Goal: Navigation & Orientation: Understand site structure

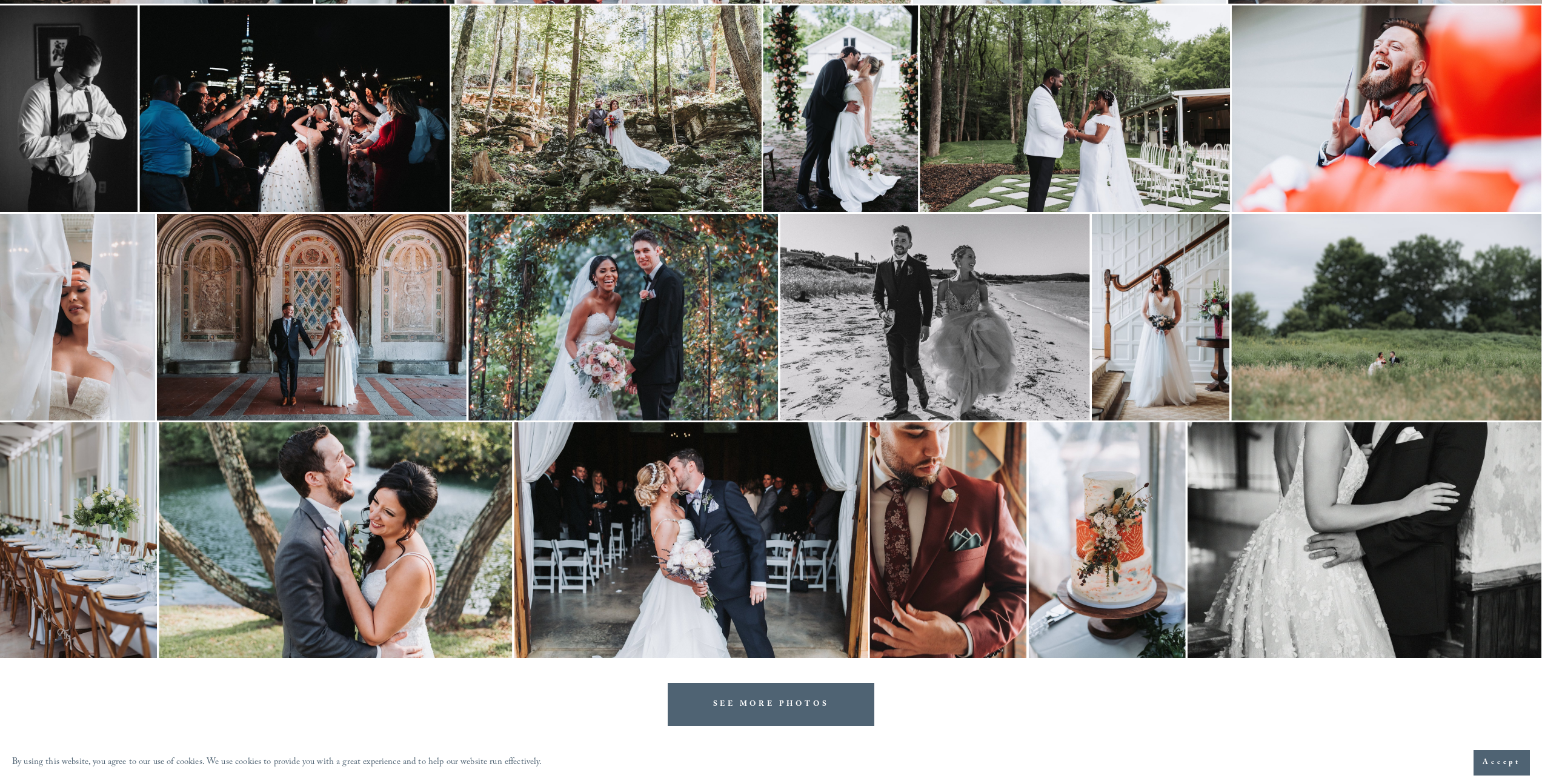
scroll to position [1549, 0]
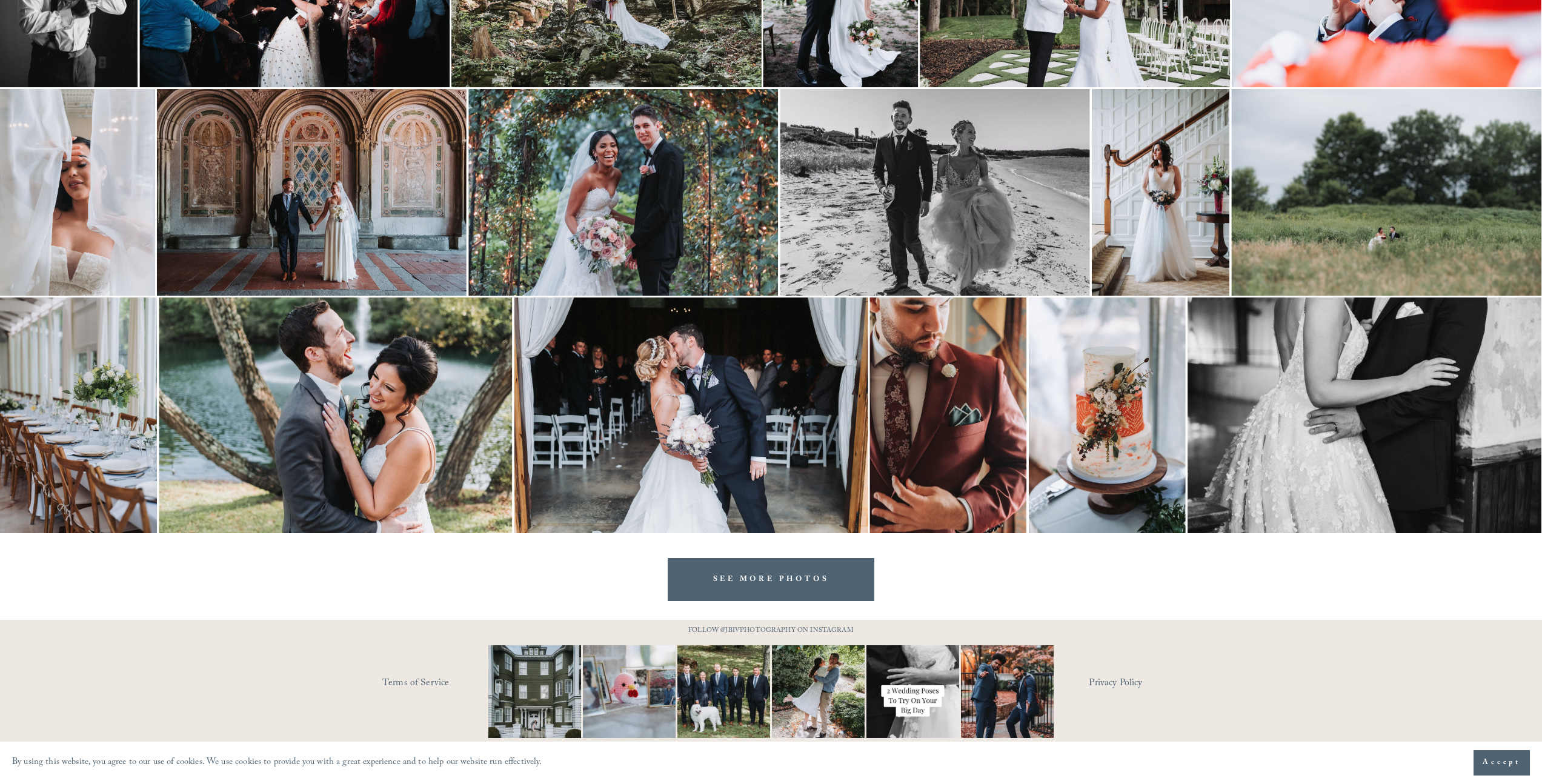
click at [436, 682] on link "Terms of Service" at bounding box center [453, 683] width 141 height 19
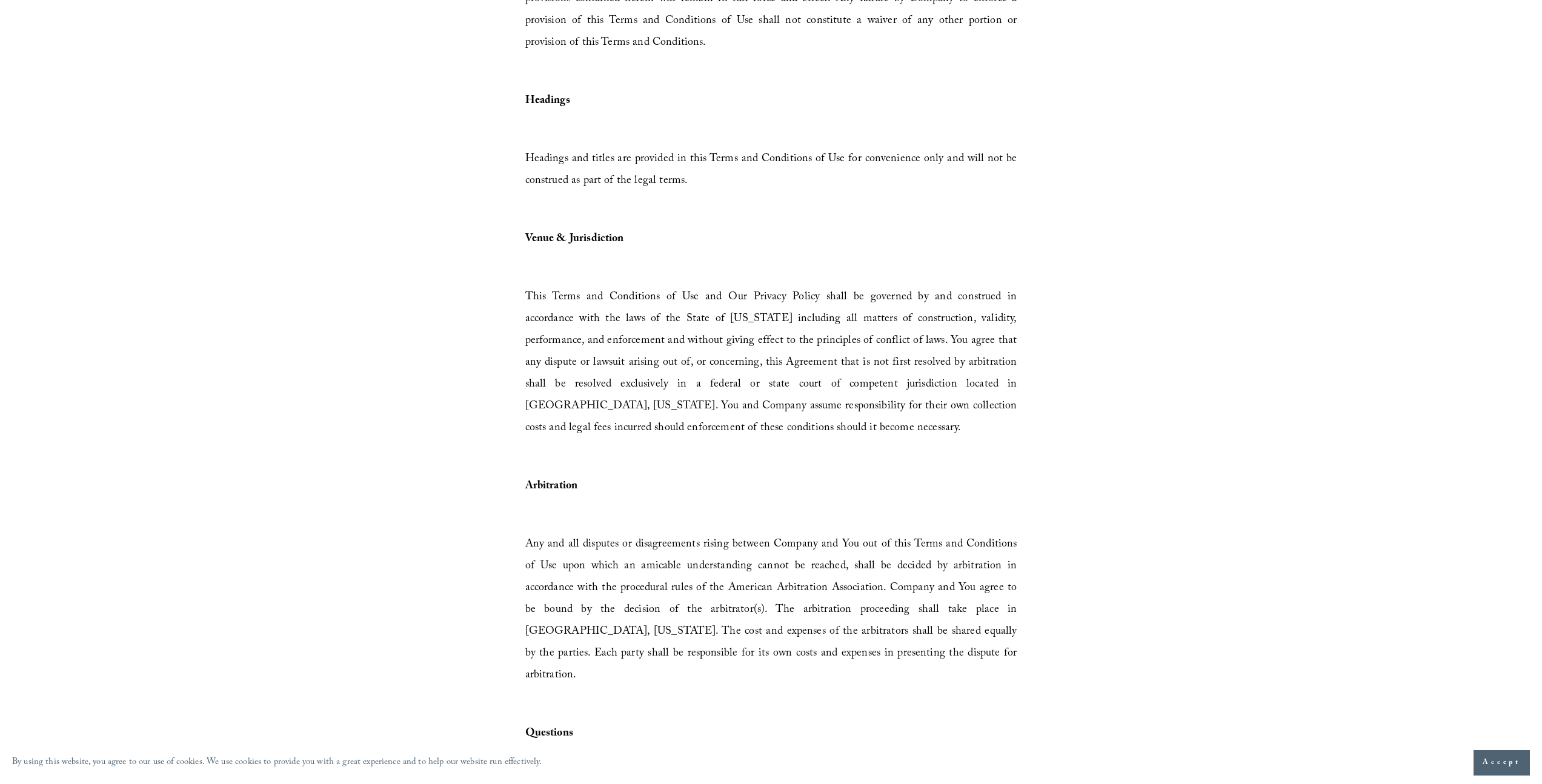
scroll to position [3378, 0]
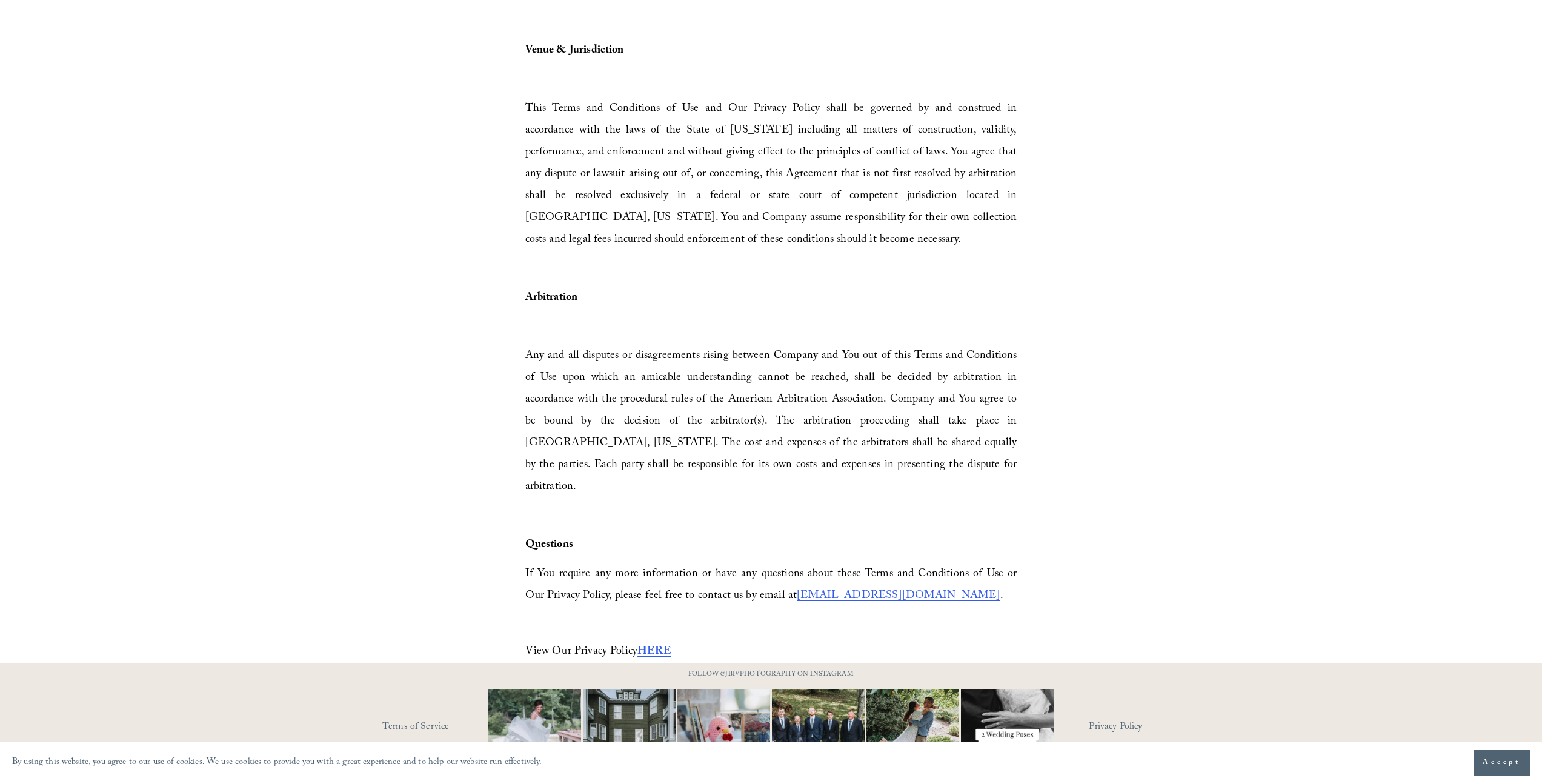
click at [1103, 718] on link "Privacy Policy" at bounding box center [1142, 727] width 106 height 19
